Goal: Information Seeking & Learning: Understand process/instructions

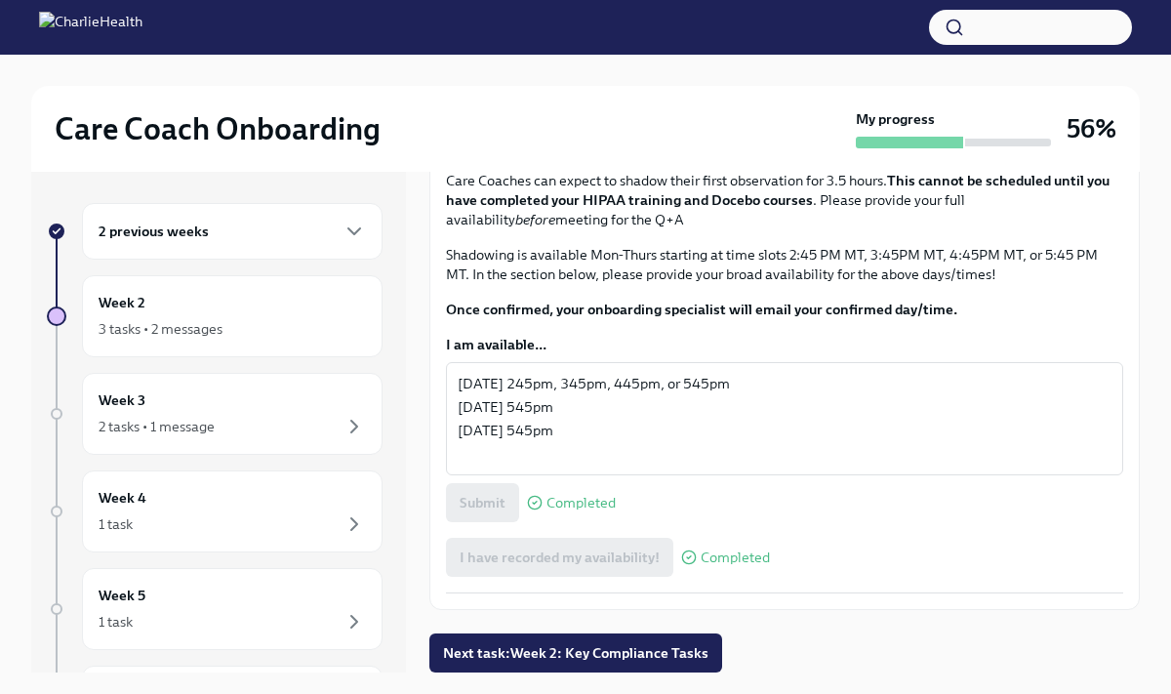
scroll to position [1219, 0]
click at [657, 661] on span "Next task : Week 2: Key Compliance Tasks" at bounding box center [575, 653] width 265 height 20
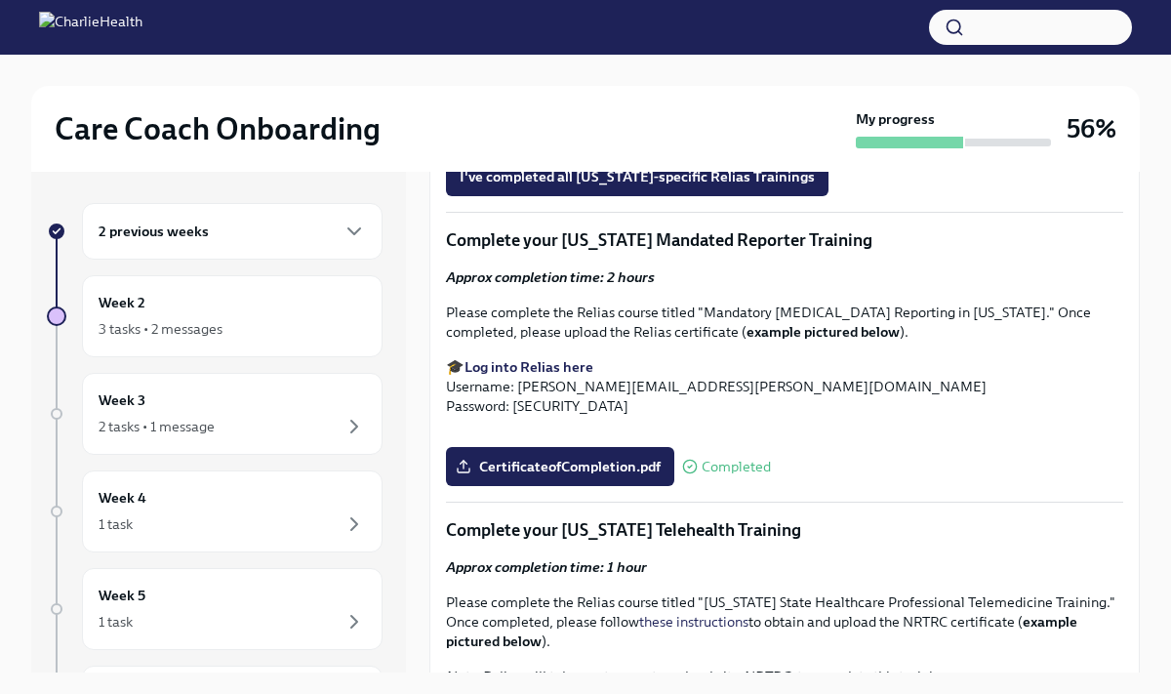
scroll to position [1793, 0]
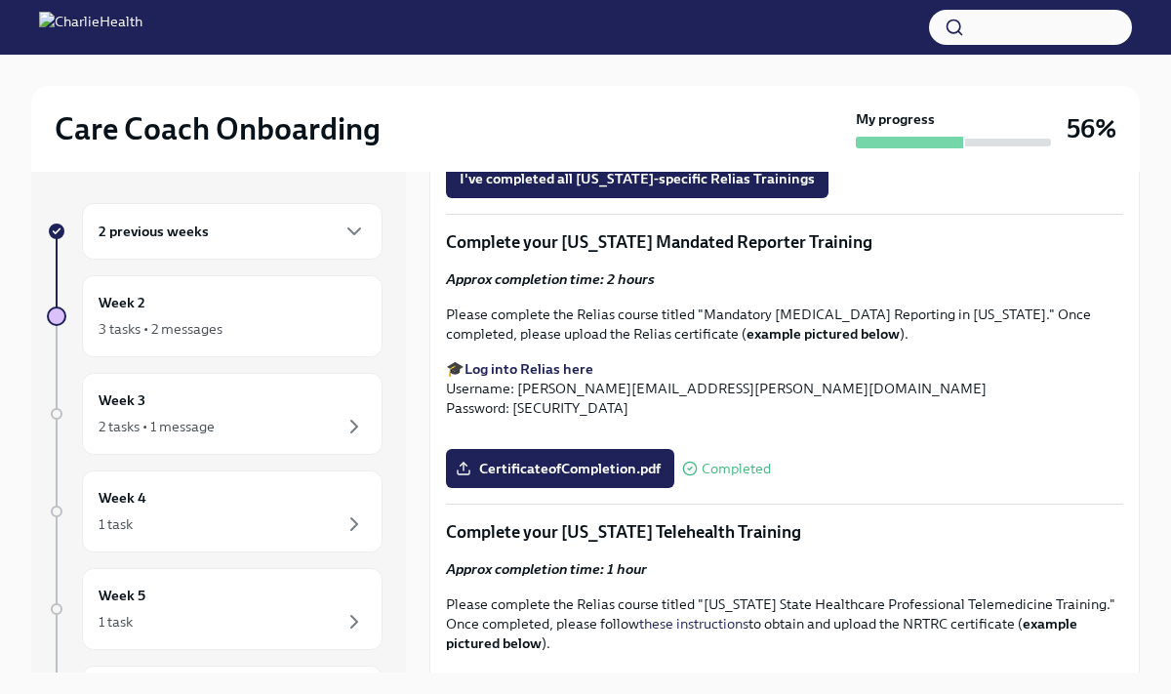
click at [556, 142] on strong "Find your [US_STATE]-specific Relias trainings here" at bounding box center [630, 134] width 333 height 18
click at [637, 188] on span "I've completed all [US_STATE]-specific Relias Trainings" at bounding box center [637, 179] width 355 height 20
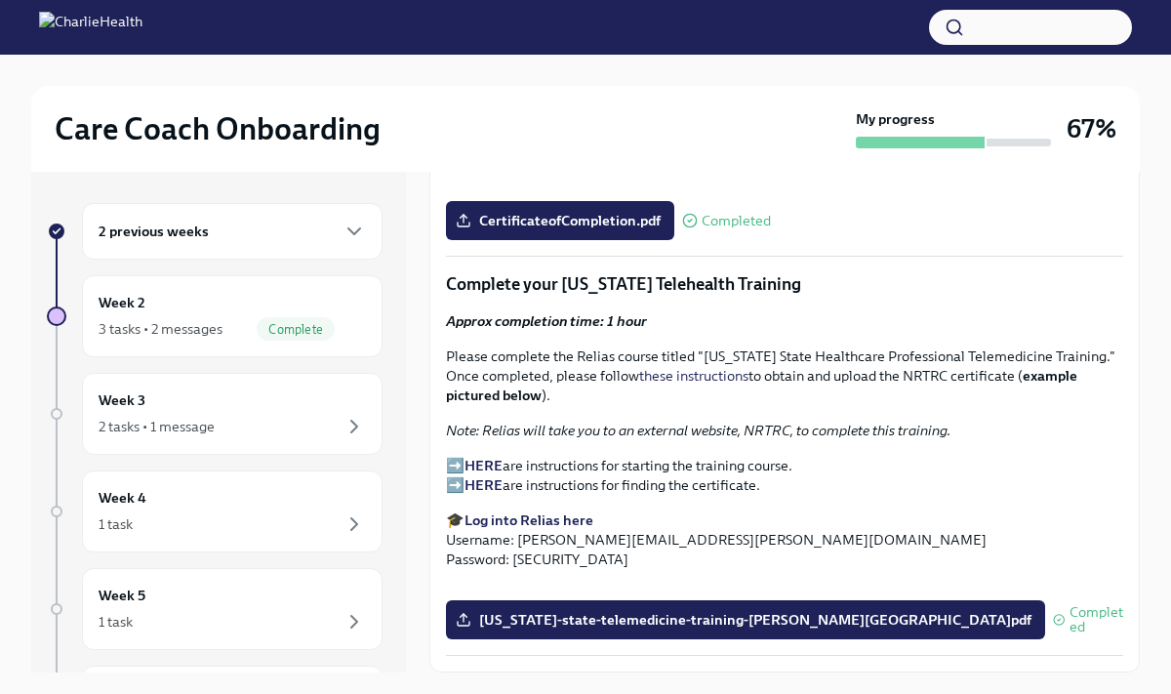
scroll to position [33, 0]
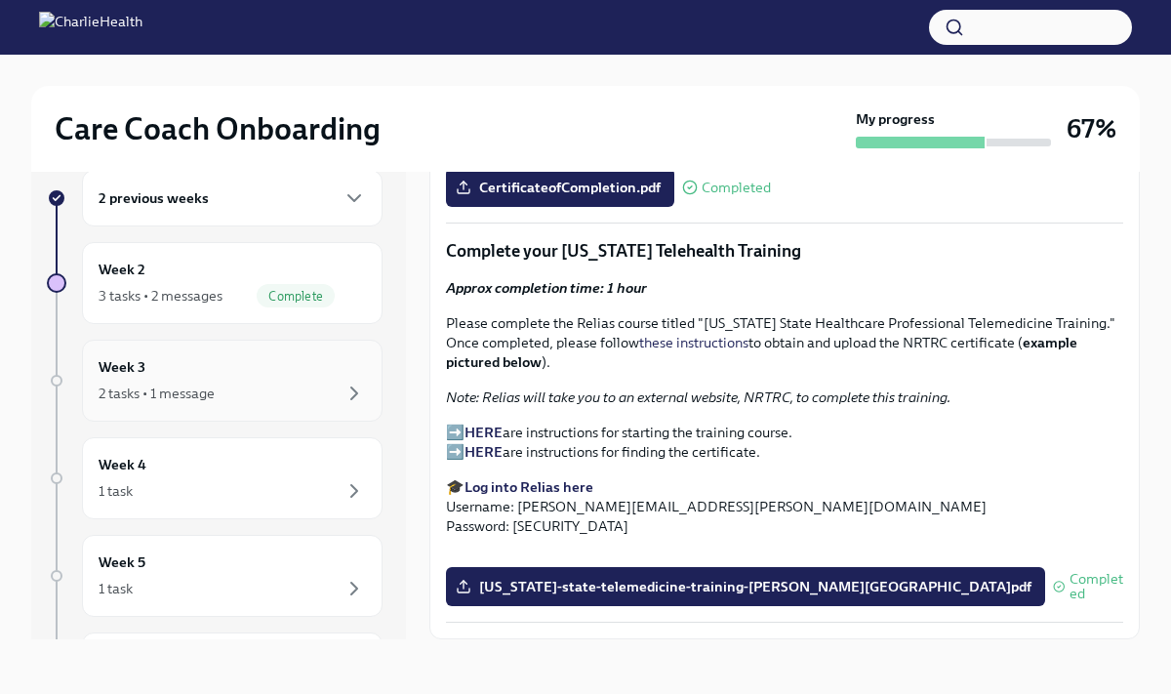
click at [319, 377] on div "Week 3 2 tasks • 1 message" at bounding box center [232, 380] width 267 height 49
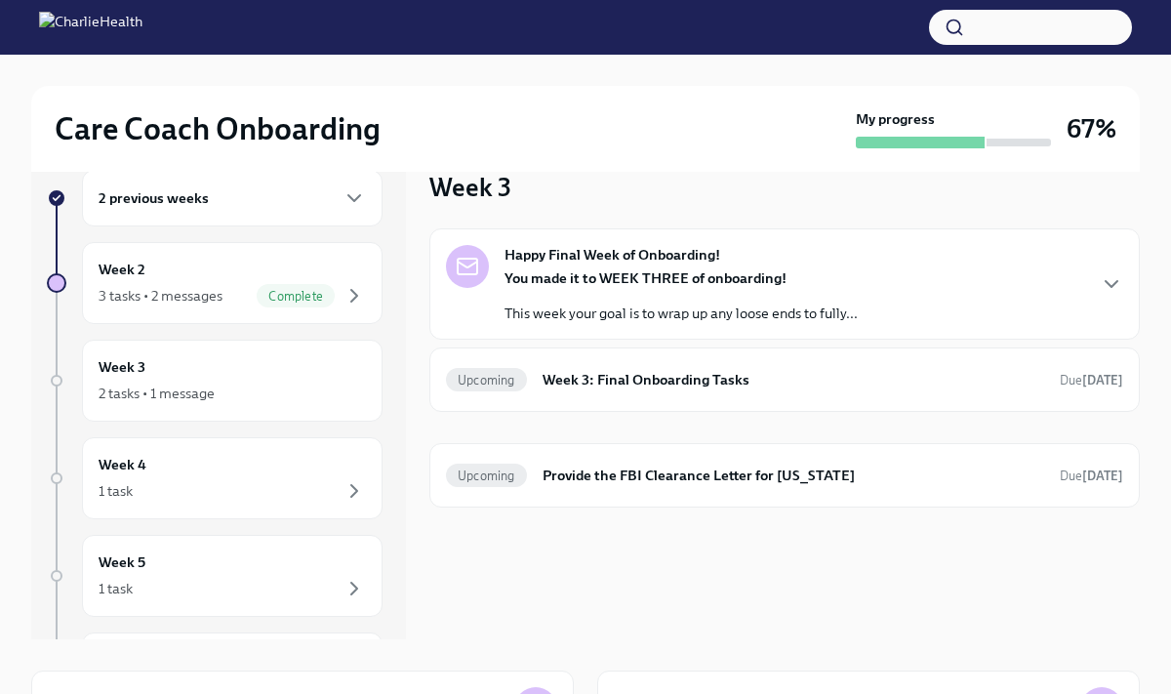
click at [1017, 271] on div "Happy Final Week of Onboarding! You made it to WEEK THREE of onboarding! This w…" at bounding box center [784, 284] width 677 height 78
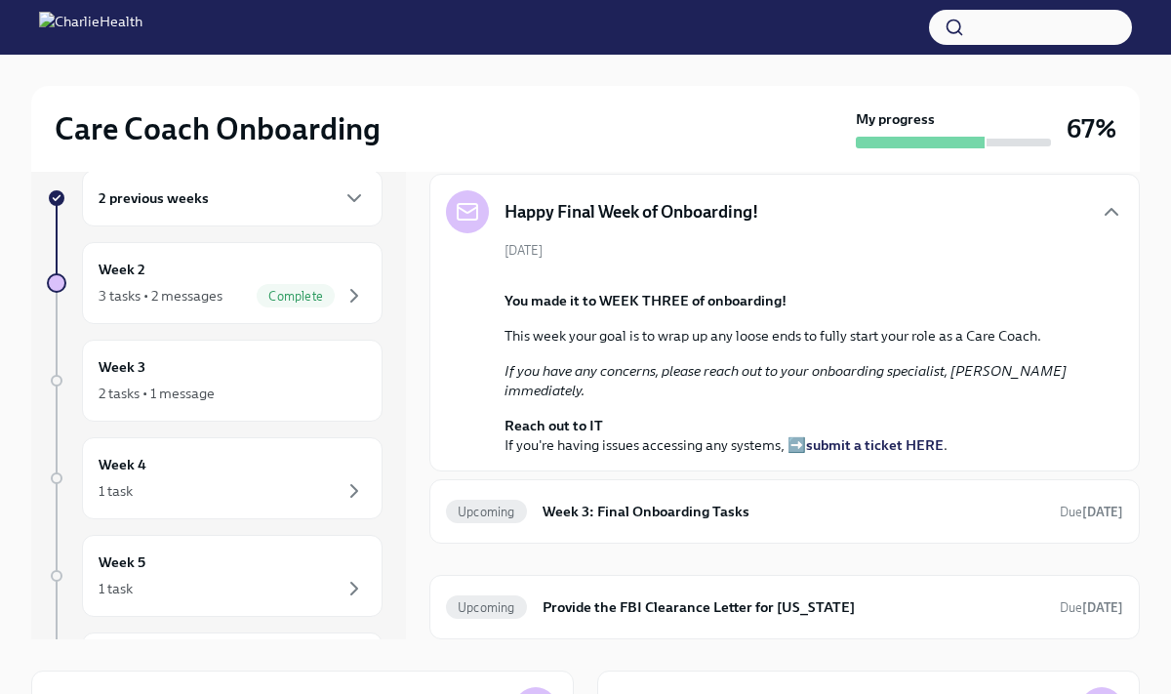
scroll to position [41, 0]
